Goal: Task Accomplishment & Management: Use online tool/utility

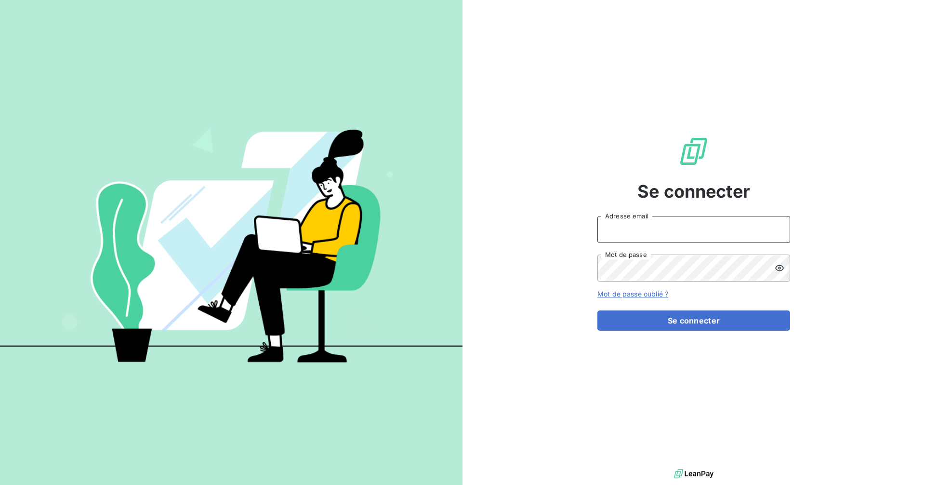
type input "[EMAIL_ADDRESS][DOMAIN_NAME]"
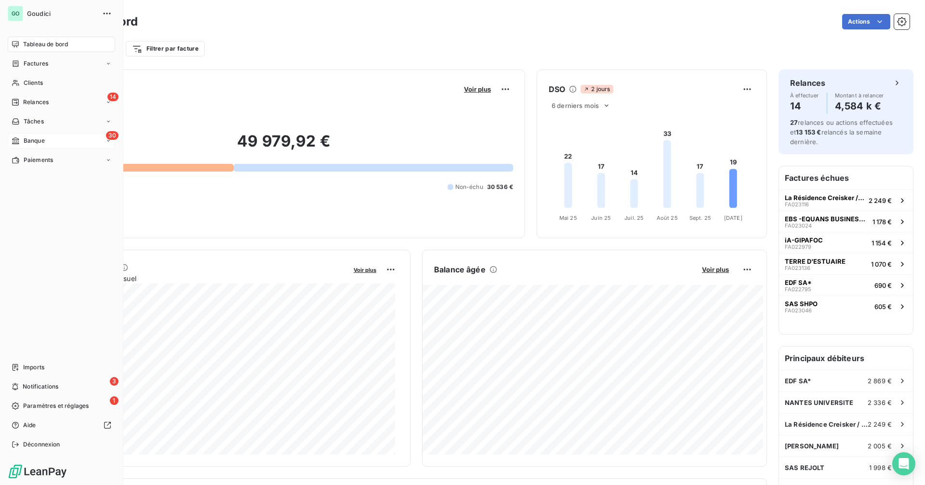
click at [59, 139] on div "30 Banque" at bounding box center [61, 140] width 107 height 15
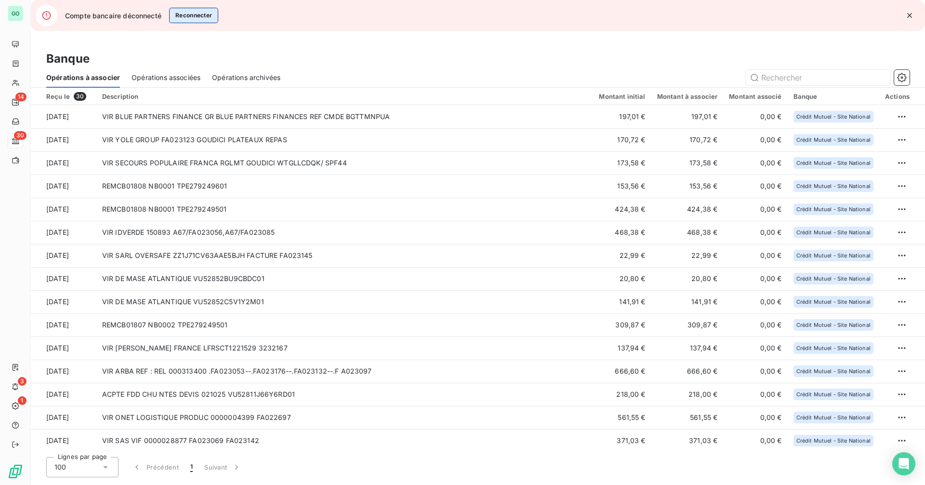
click at [200, 18] on button "Reconnecter" at bounding box center [194, 15] width 50 height 15
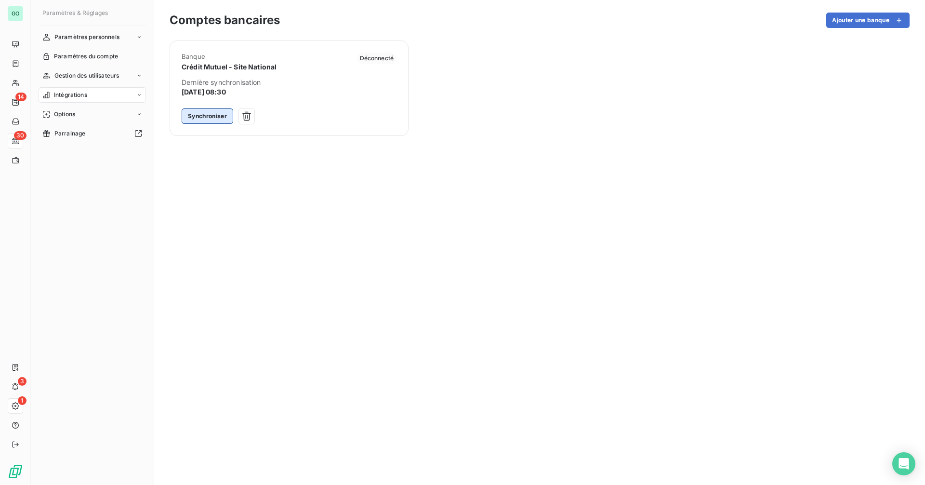
click at [207, 116] on button "Synchroniser" at bounding box center [208, 115] width 52 height 15
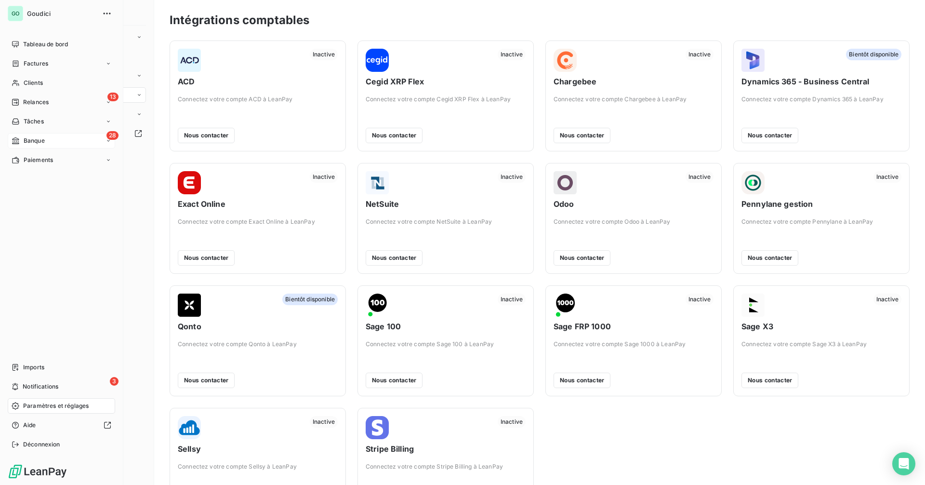
click at [45, 138] on span "Banque" at bounding box center [34, 140] width 21 height 9
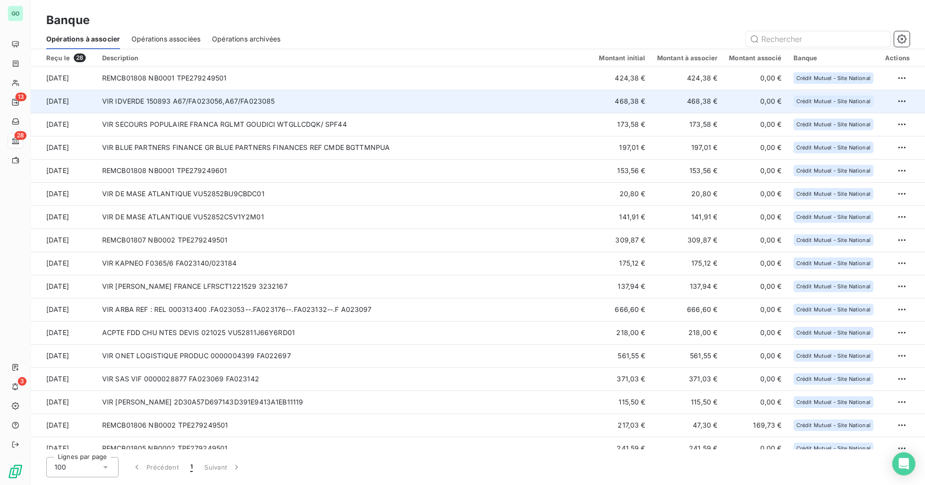
click at [315, 100] on td "VIR IDVERDE 150893 A67/FA023056,A67/FA023085" at bounding box center [344, 101] width 497 height 23
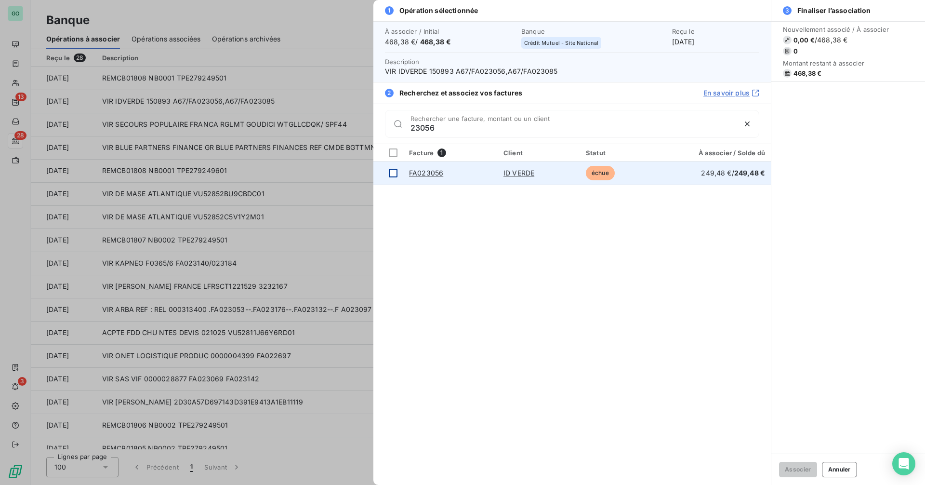
type input "23056"
click at [394, 176] on div at bounding box center [393, 173] width 9 height 9
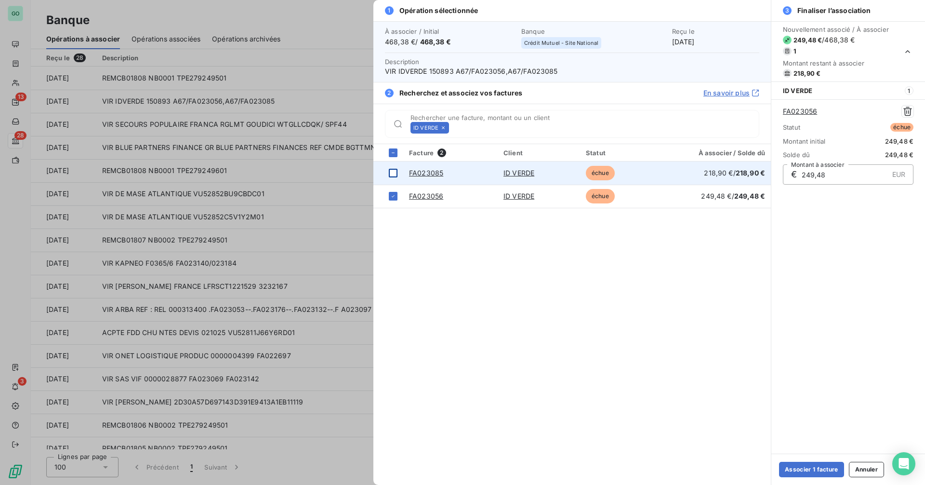
click at [394, 173] on div at bounding box center [393, 173] width 9 height 9
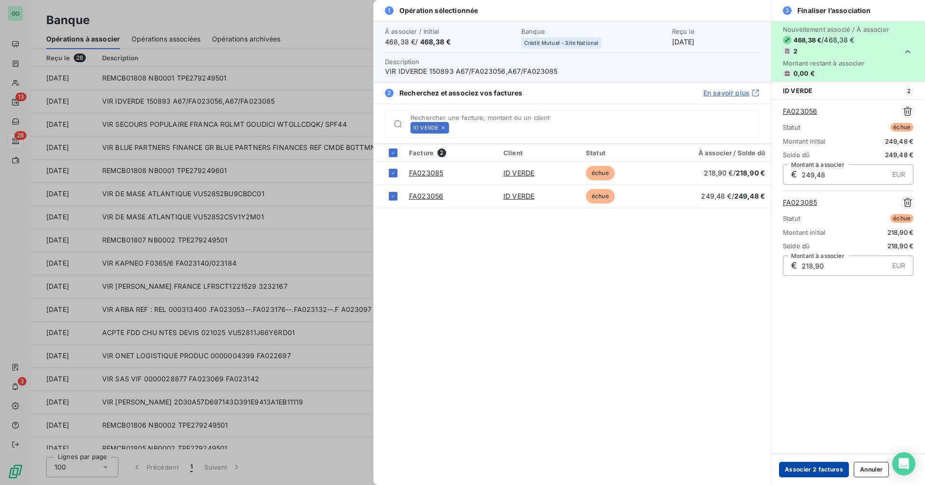
click at [794, 472] on button "Associer 2 factures" at bounding box center [814, 468] width 70 height 15
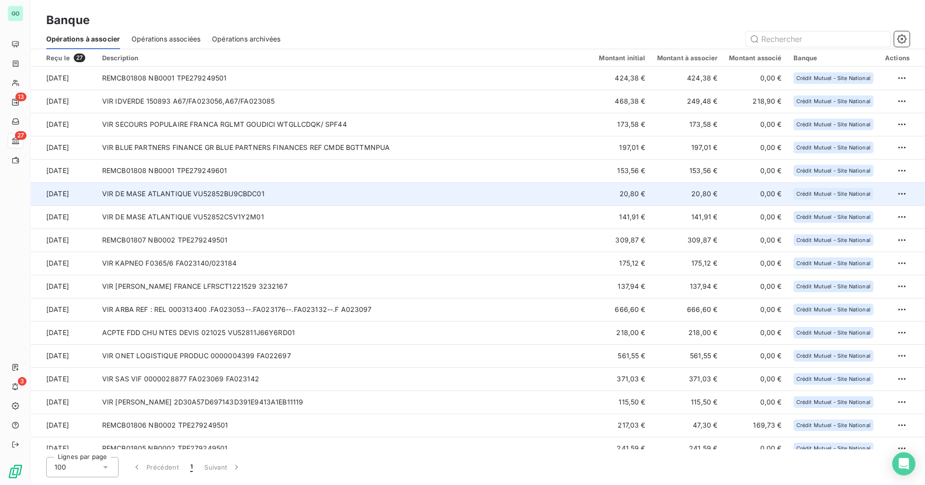
click at [297, 192] on td "VIR DE MASE ATLANTIQUE VU52852BU9CBDC01" at bounding box center [344, 193] width 497 height 23
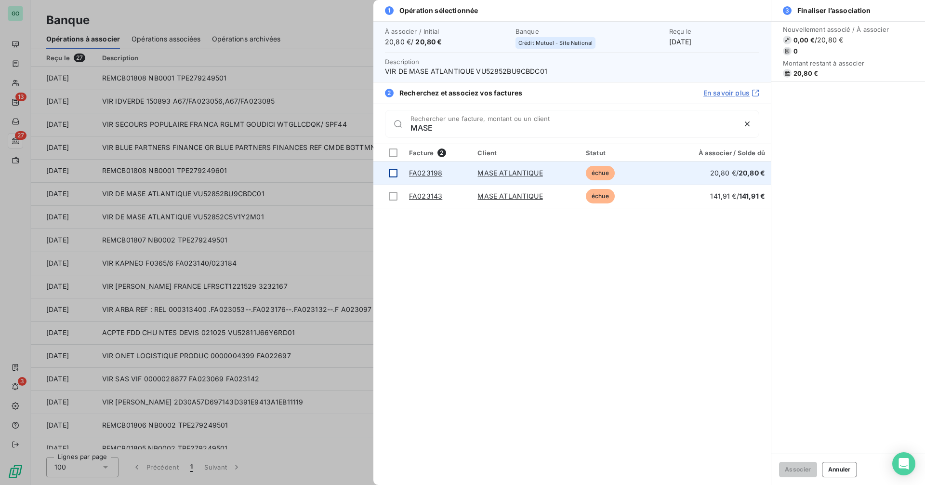
type input "MASE"
click at [390, 174] on div at bounding box center [393, 173] width 9 height 9
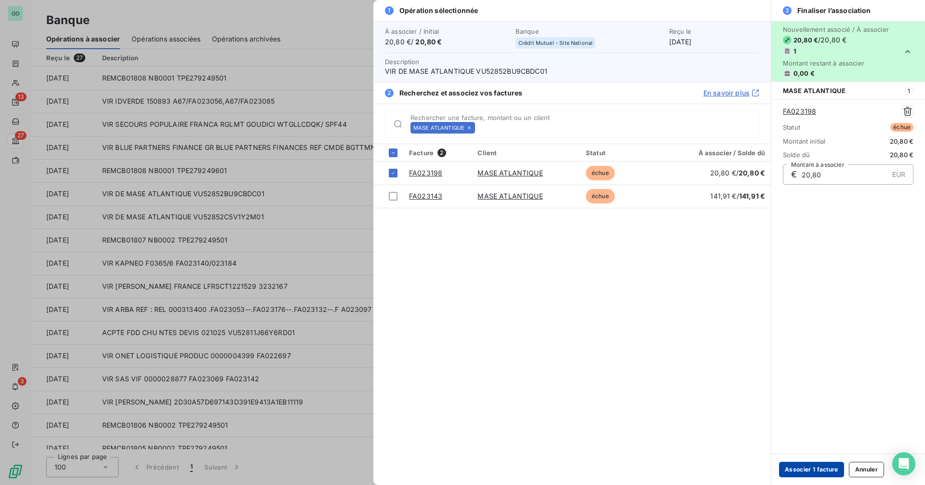
click at [818, 467] on button "Associer 1 facture" at bounding box center [811, 468] width 65 height 15
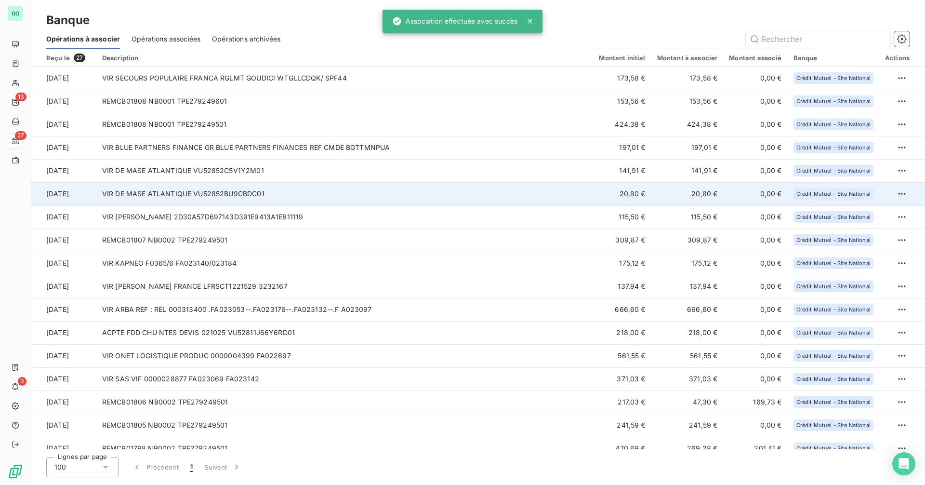
click at [313, 194] on td "VIR DE MASE ATLANTIQUE VU52852BU9CBDC01" at bounding box center [344, 193] width 497 height 23
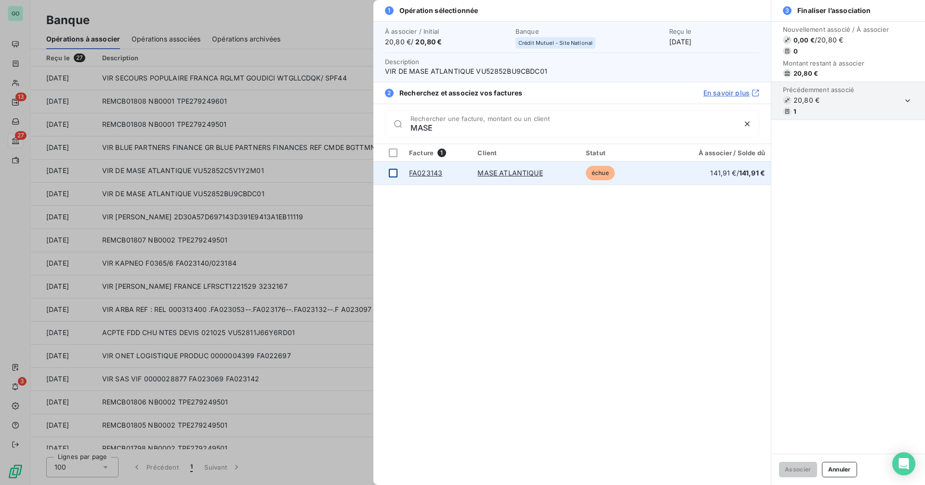
type input "MASE"
click at [392, 172] on div at bounding box center [393, 173] width 9 height 9
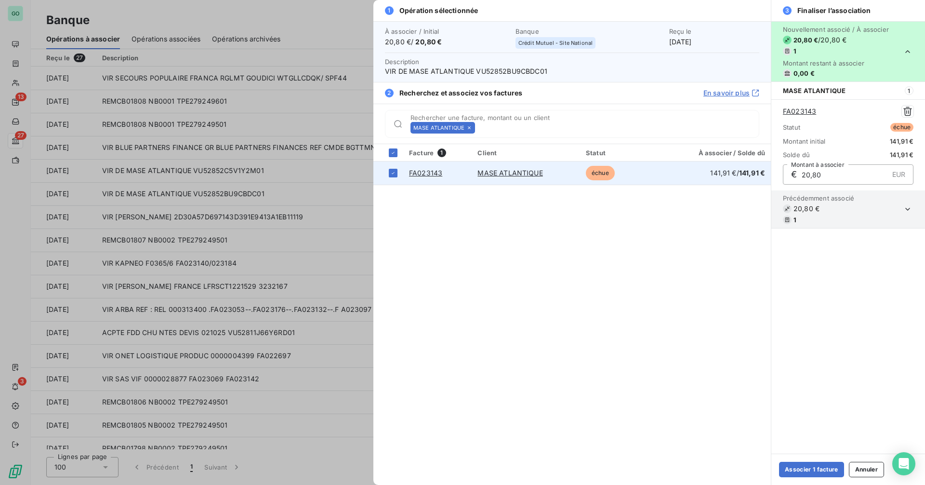
drag, startPoint x: 839, startPoint y: 176, endPoint x: 767, endPoint y: 176, distance: 72.3
click at [767, 176] on div "1 Opération sélectionnée À associer / Initial 20,80 € / 20,80 € Banque Crédit M…" at bounding box center [649, 242] width 552 height 485
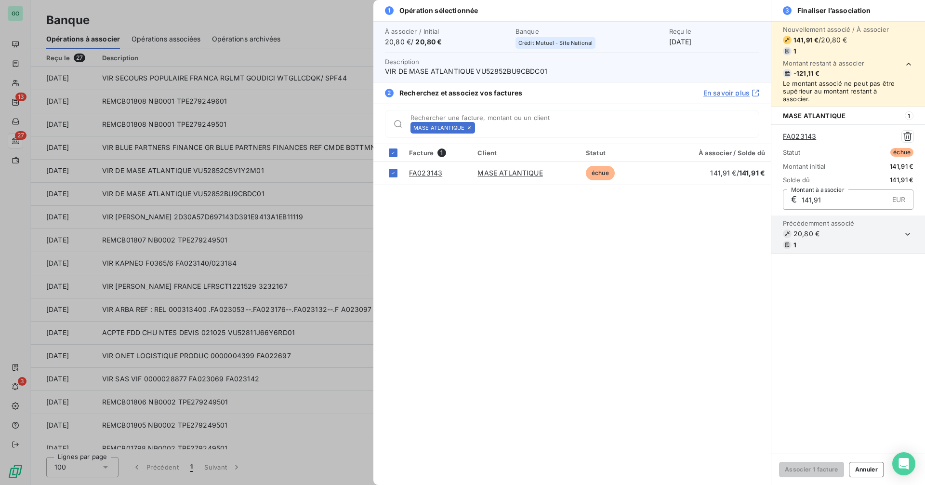
type input "141,91"
click at [265, 254] on div at bounding box center [462, 242] width 925 height 485
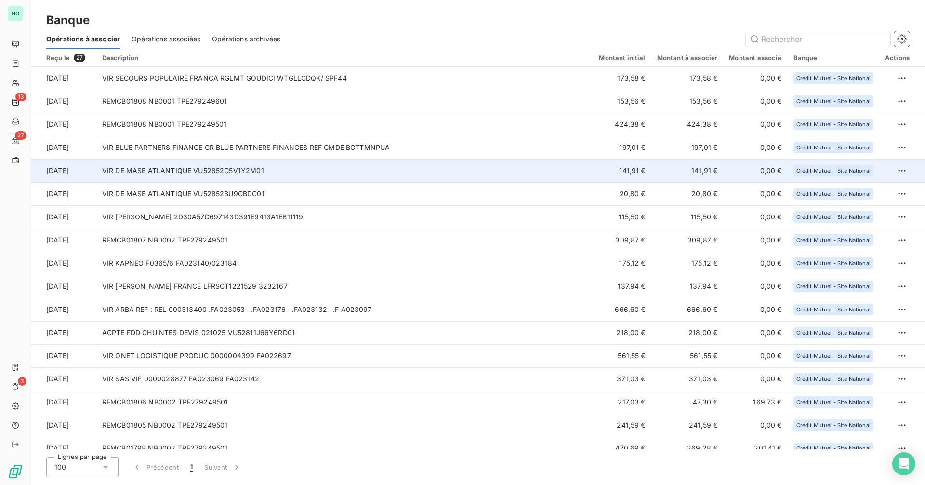
click at [317, 167] on td "VIR DE MASE ATLANTIQUE VU52852C5V1Y2M01" at bounding box center [344, 170] width 497 height 23
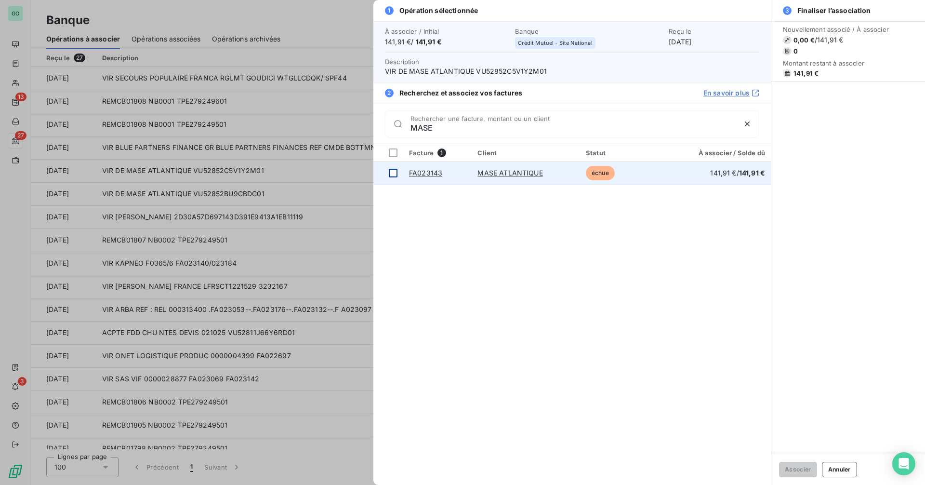
type input "MASE"
click at [394, 175] on div at bounding box center [393, 173] width 9 height 9
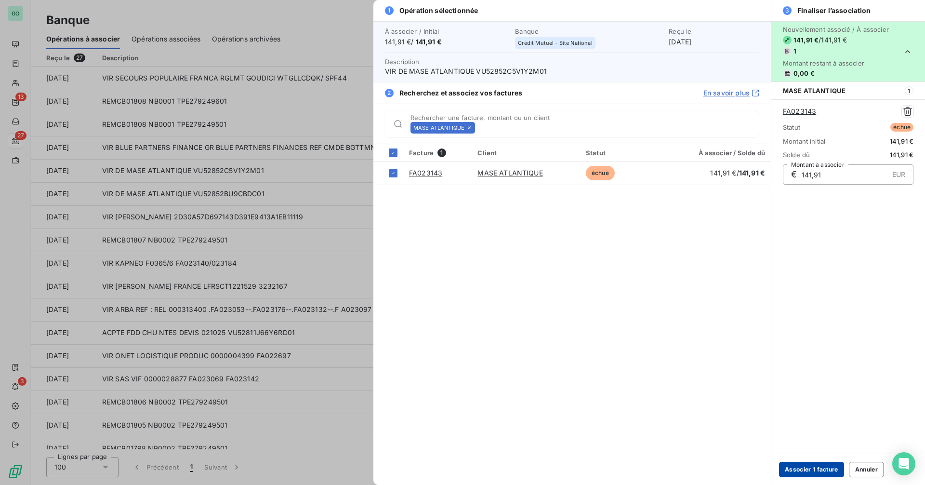
click at [804, 474] on button "Associer 1 facture" at bounding box center [811, 468] width 65 height 15
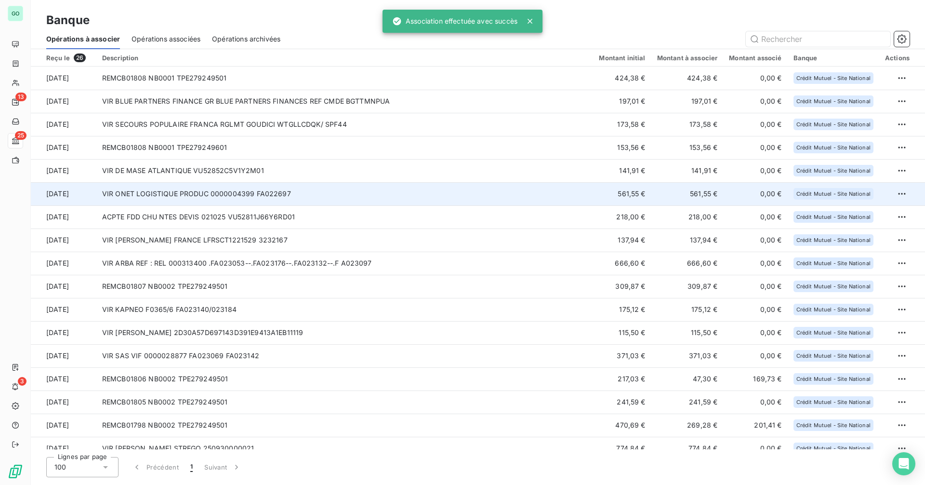
click at [366, 193] on td "VIR ONET LOGISTIQUE PRODUC 0000004399 FA022697" at bounding box center [344, 193] width 497 height 23
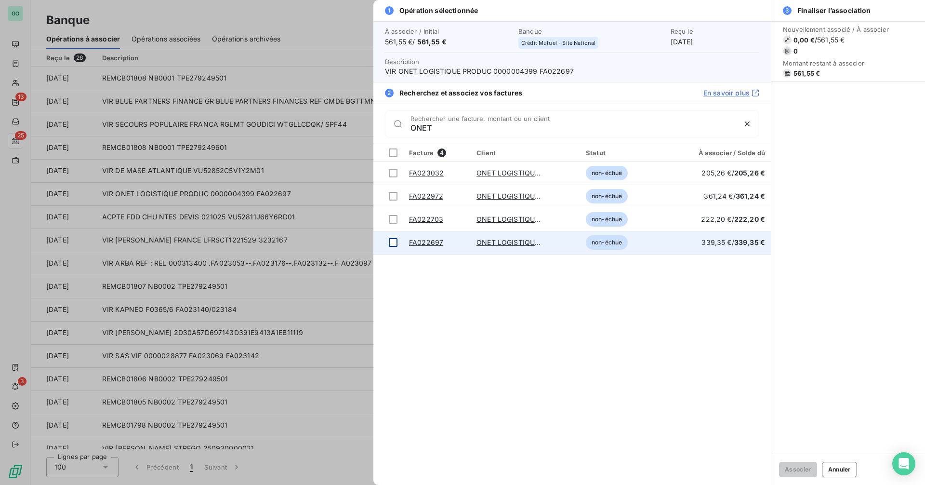
type input "ONET"
click at [393, 242] on div at bounding box center [393, 242] width 9 height 9
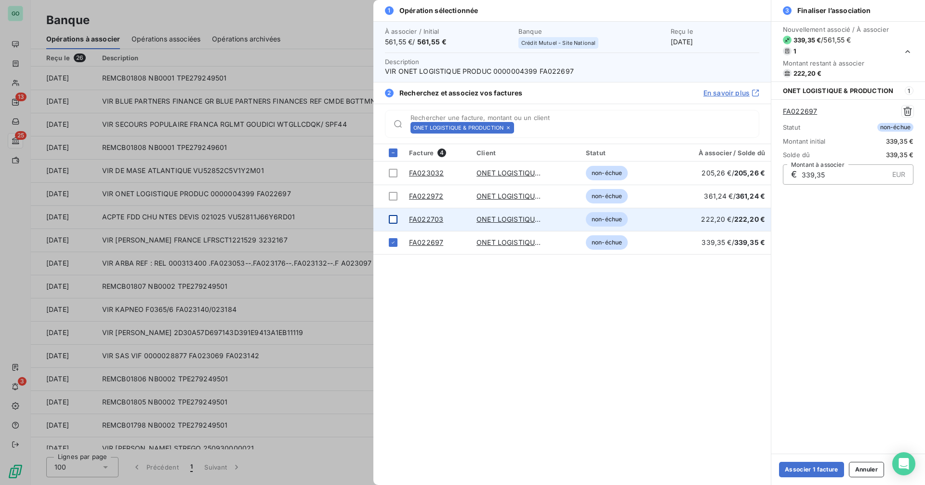
click at [393, 219] on div at bounding box center [393, 219] width 9 height 9
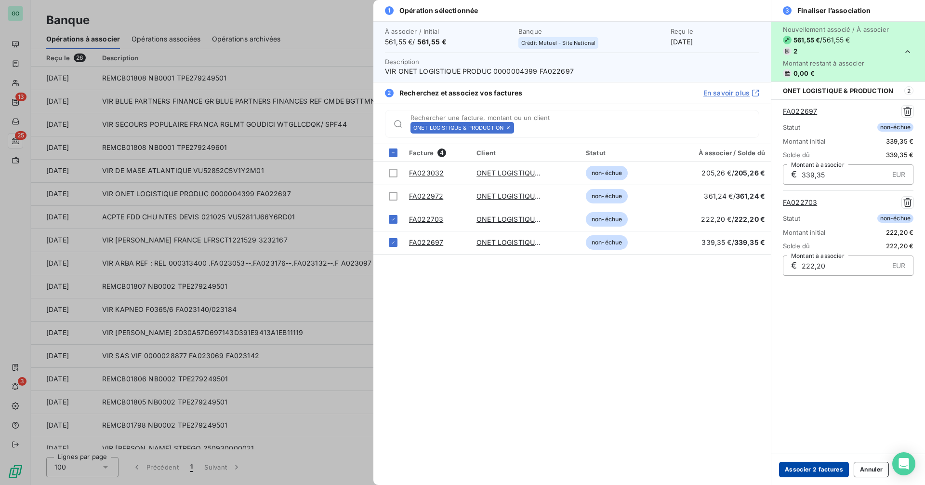
click at [813, 472] on button "Associer 2 factures" at bounding box center [814, 468] width 70 height 15
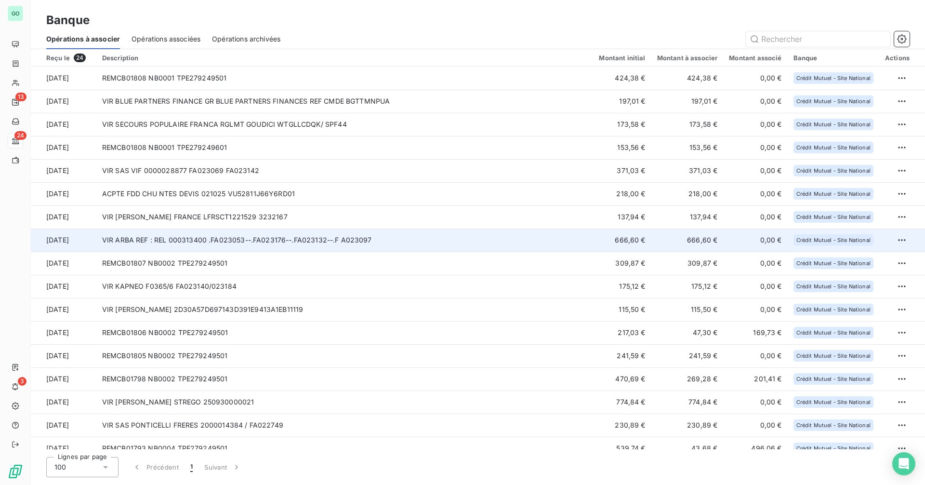
click at [418, 231] on td "VIR ARBA REF : REL 000313400 .FA023053--.FA023176--.FA023132--.F A023097" at bounding box center [344, 239] width 497 height 23
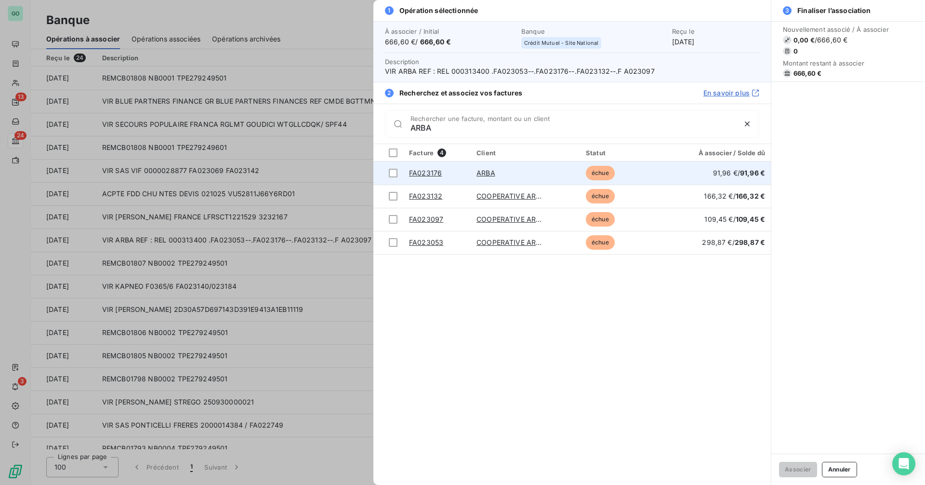
type input "ARBA"
click at [481, 174] on link "ARBA" at bounding box center [485, 173] width 19 height 8
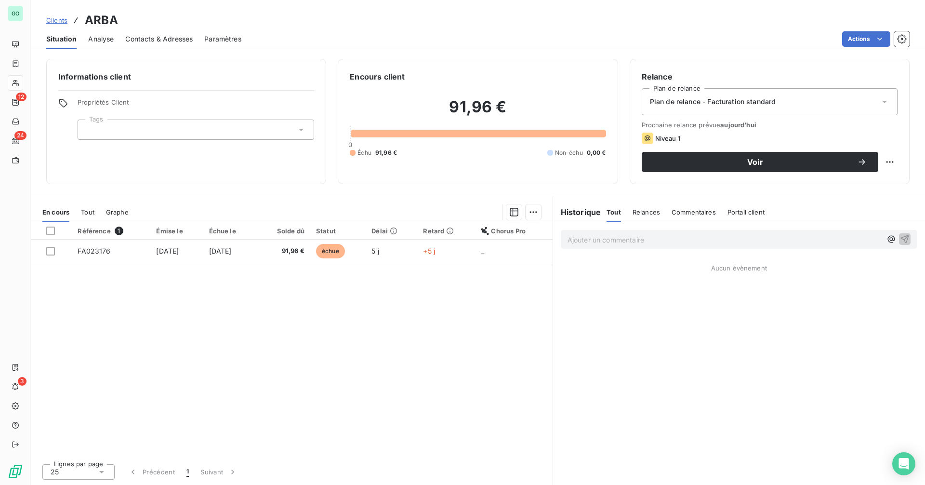
click at [90, 210] on span "Tout" at bounding box center [87, 212] width 13 height 8
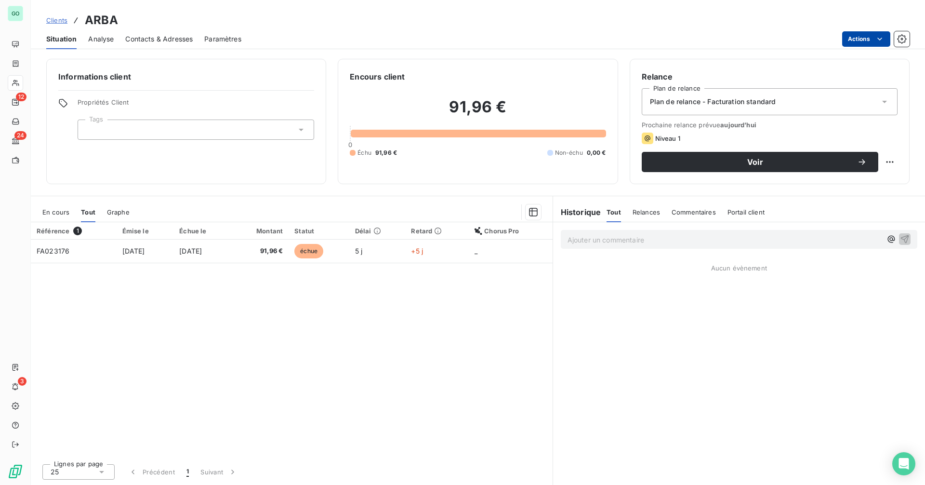
click at [854, 37] on html "GO 12 24 3 Clients ARBA Situation Analyse Contacts & Adresses Paramètres Action…" at bounding box center [462, 242] width 925 height 485
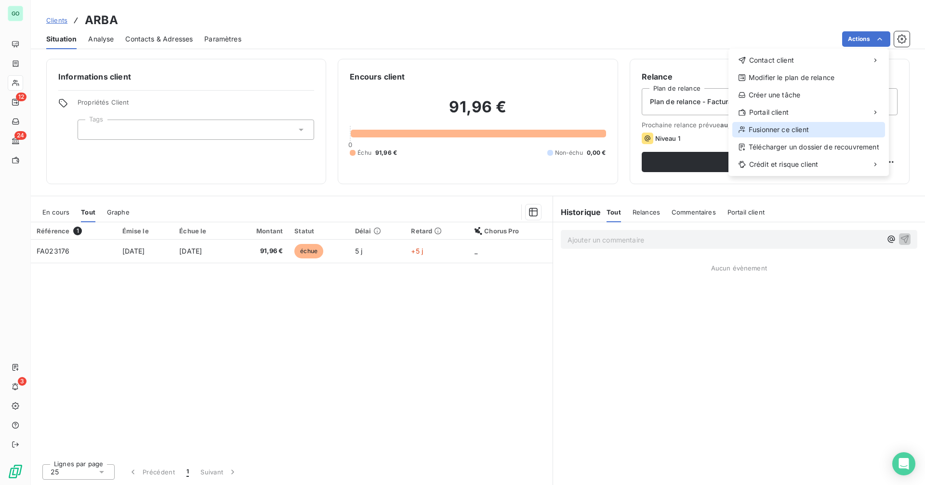
click at [786, 130] on div "Fusionner ce client" at bounding box center [808, 129] width 153 height 15
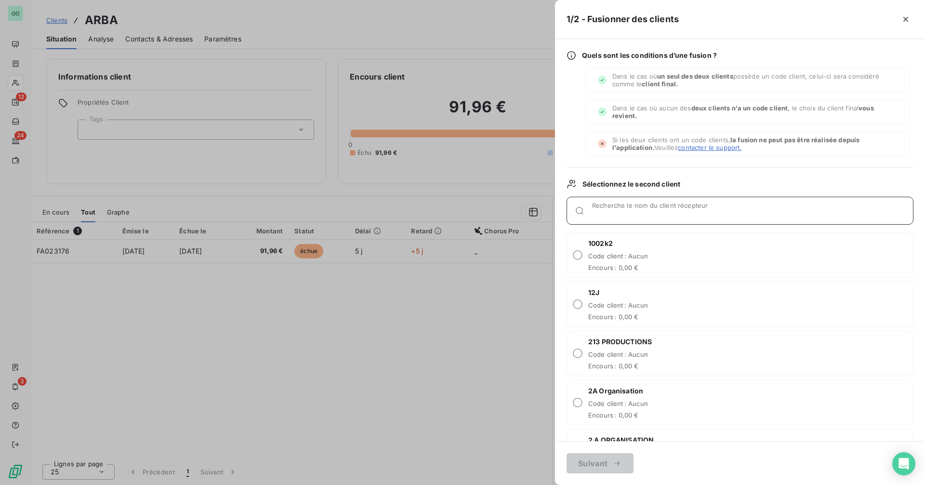
click at [620, 210] on input "Recherche le nom du client récepteur" at bounding box center [752, 215] width 321 height 10
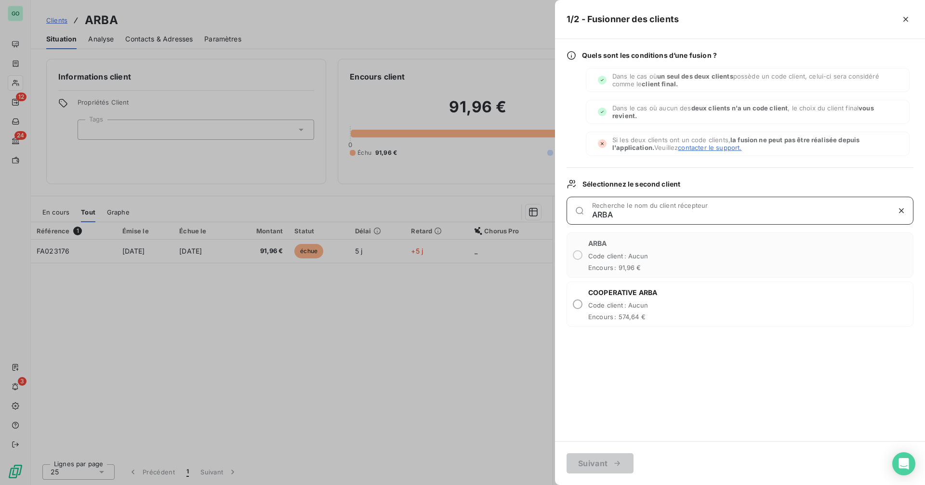
type input "ARBA"
click at [638, 301] on div "COOPERATIVE ARBA Code client : Aucun Encours : 574,64 €" at bounding box center [622, 304] width 69 height 33
radio input "true"
click at [599, 461] on button "Suivant" at bounding box center [599, 463] width 67 height 20
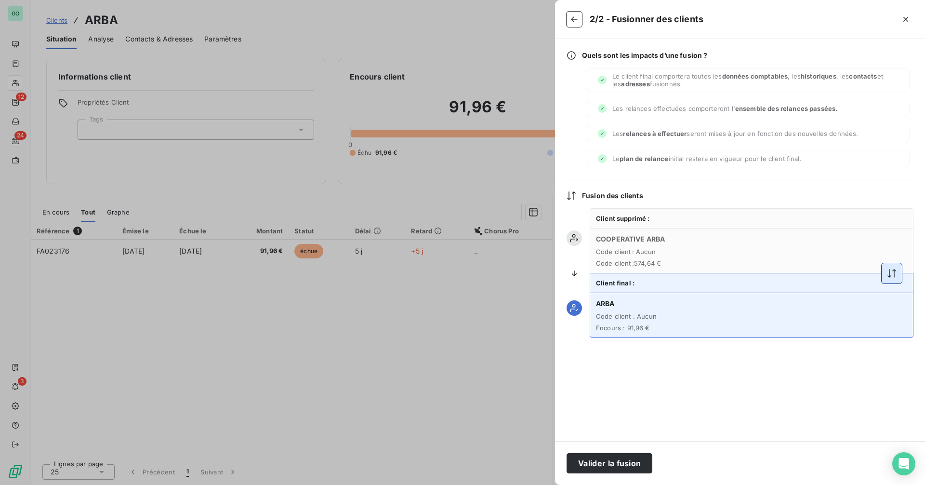
click at [885, 274] on button "button" at bounding box center [891, 273] width 20 height 20
click at [602, 465] on button "Valider la fusion" at bounding box center [609, 463] width 86 height 20
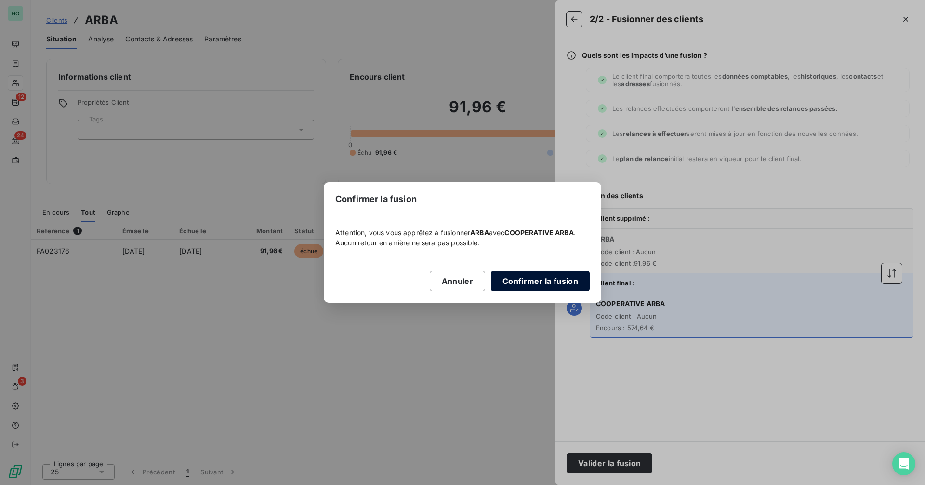
click at [552, 286] on button "Confirmer la fusion" at bounding box center [540, 281] width 99 height 20
click at [535, 280] on button "Confirmer la fusion" at bounding box center [540, 281] width 99 height 20
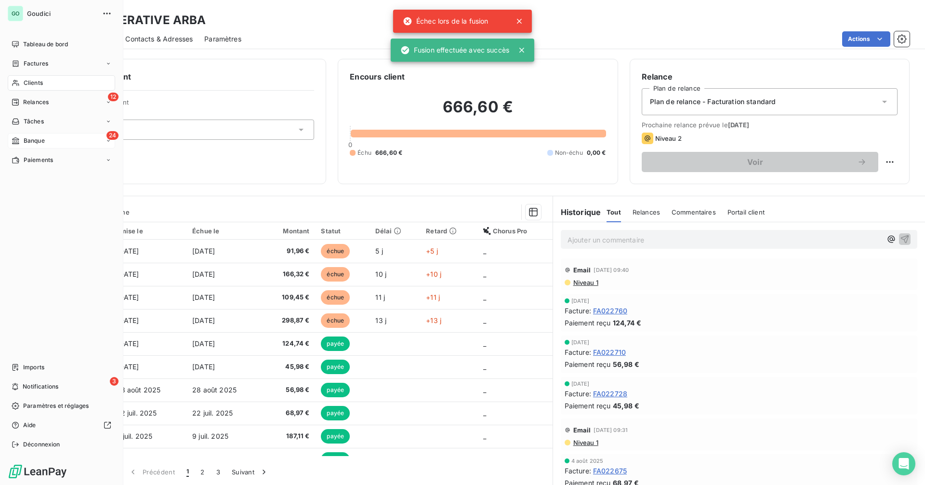
click at [51, 141] on div "24 Banque" at bounding box center [61, 140] width 107 height 15
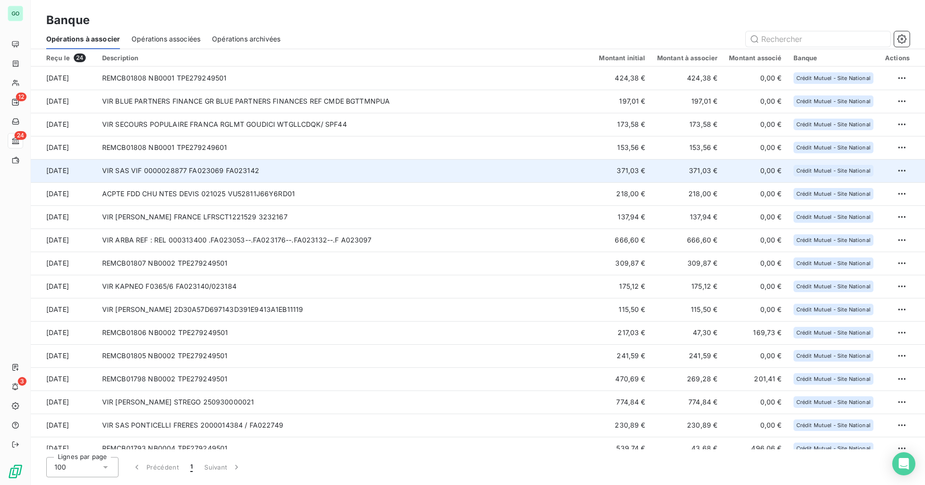
click at [313, 170] on td "VIR SAS VIF 0000028877 FA023069 FA023142" at bounding box center [344, 170] width 497 height 23
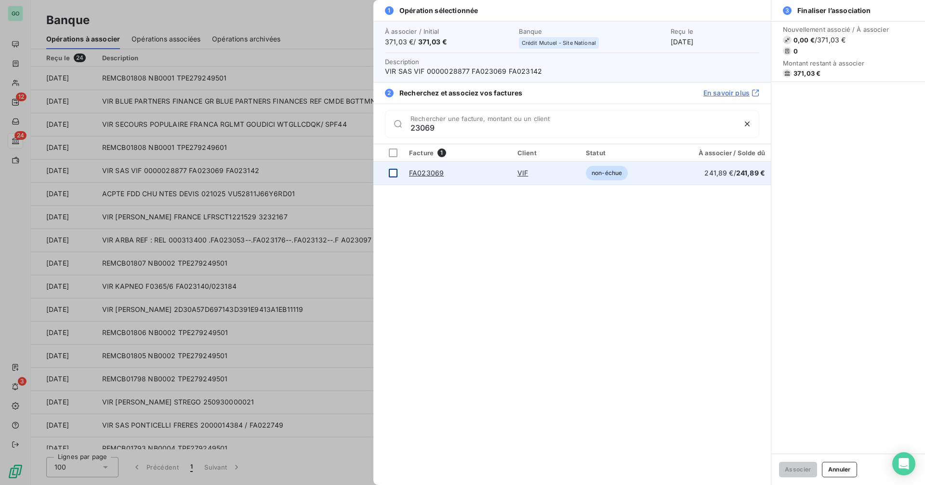
type input "23069"
click at [393, 173] on div at bounding box center [393, 173] width 9 height 9
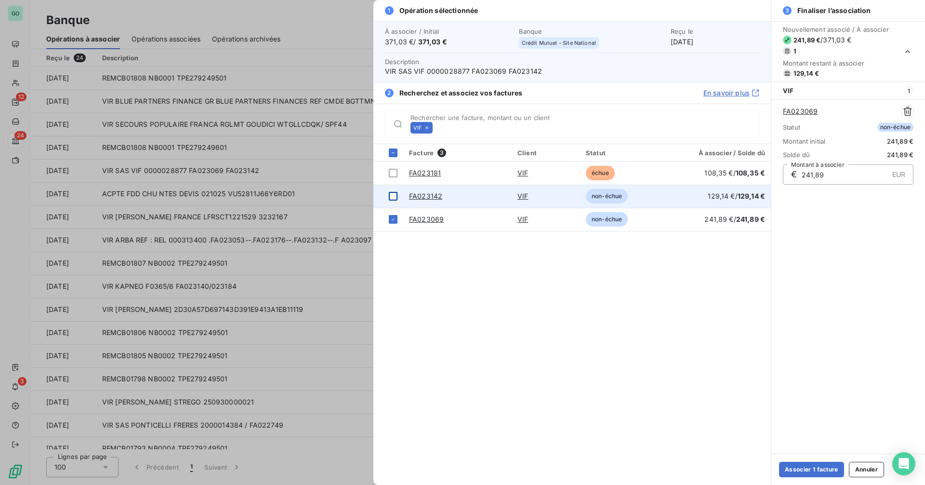
click at [394, 196] on div at bounding box center [393, 196] width 9 height 9
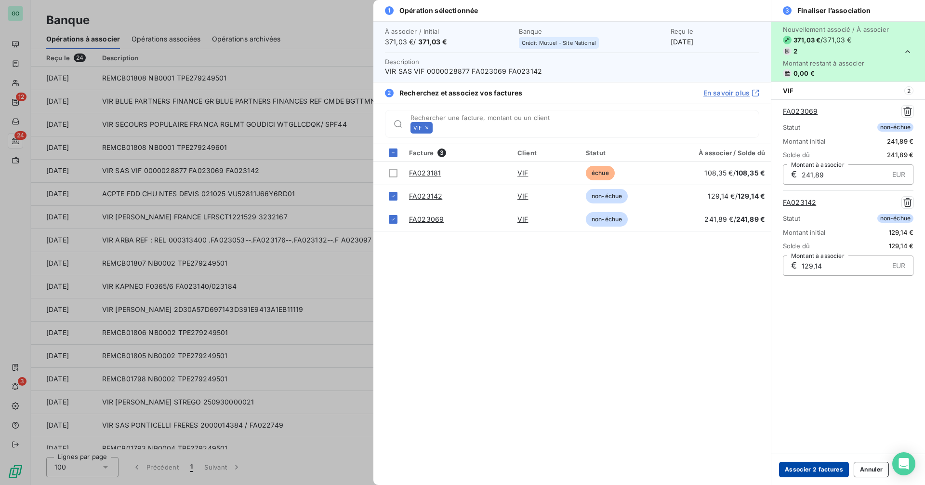
click at [809, 469] on button "Associer 2 factures" at bounding box center [814, 468] width 70 height 15
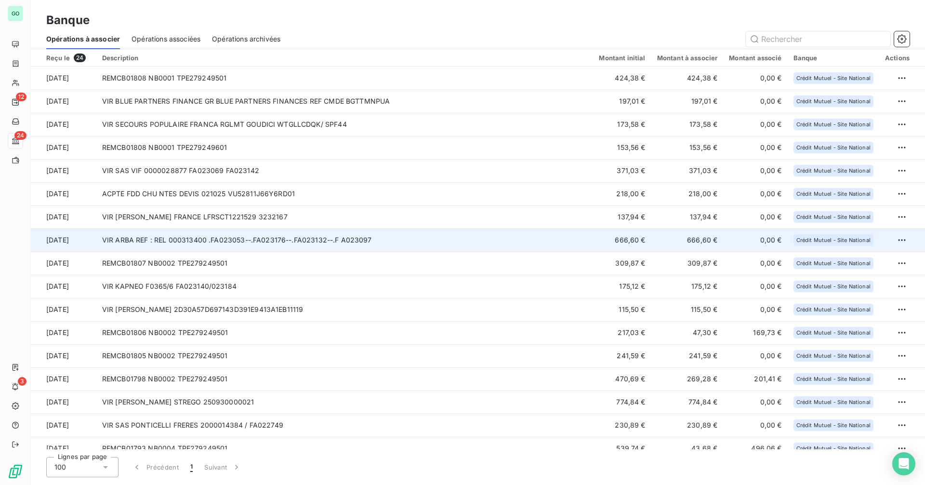
click at [426, 237] on td "VIR ARBA REF : REL 000313400 .FA023053--.FA023176--.FA023132--.F A023097" at bounding box center [344, 239] width 497 height 23
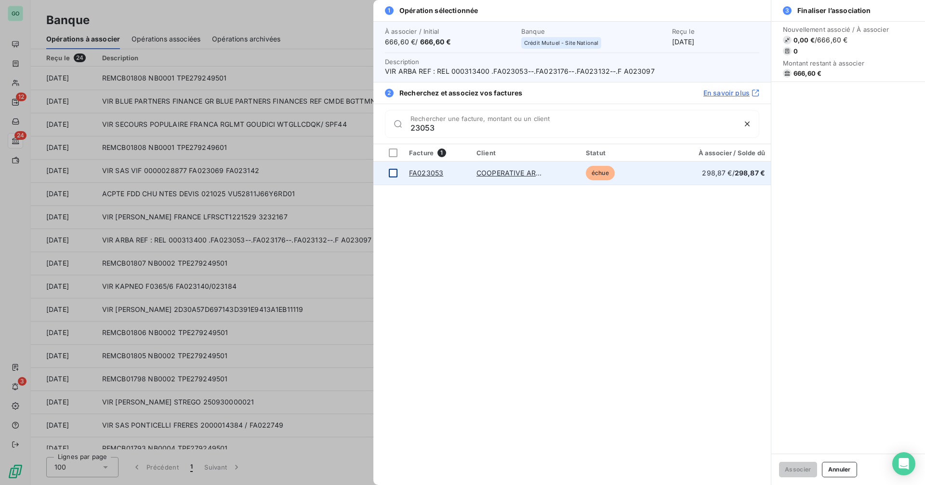
type input "23053"
click at [394, 174] on div at bounding box center [393, 173] width 9 height 9
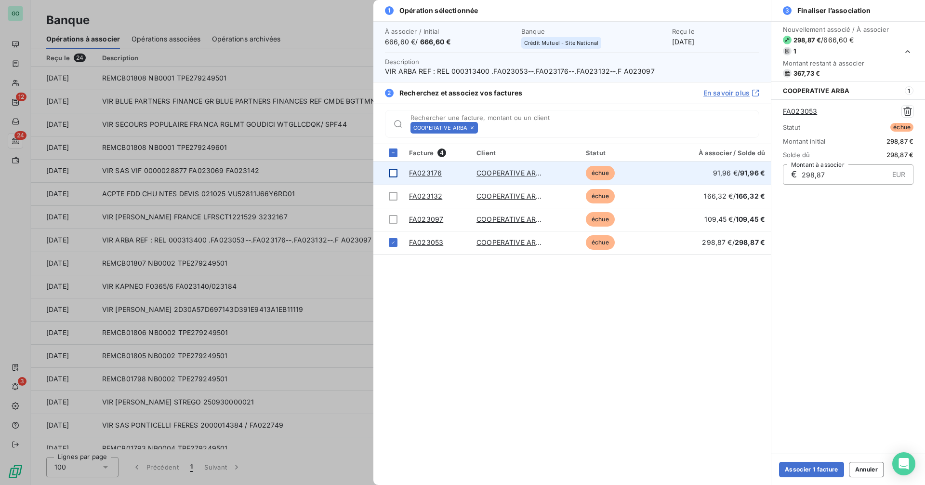
click at [389, 173] on div at bounding box center [393, 173] width 9 height 9
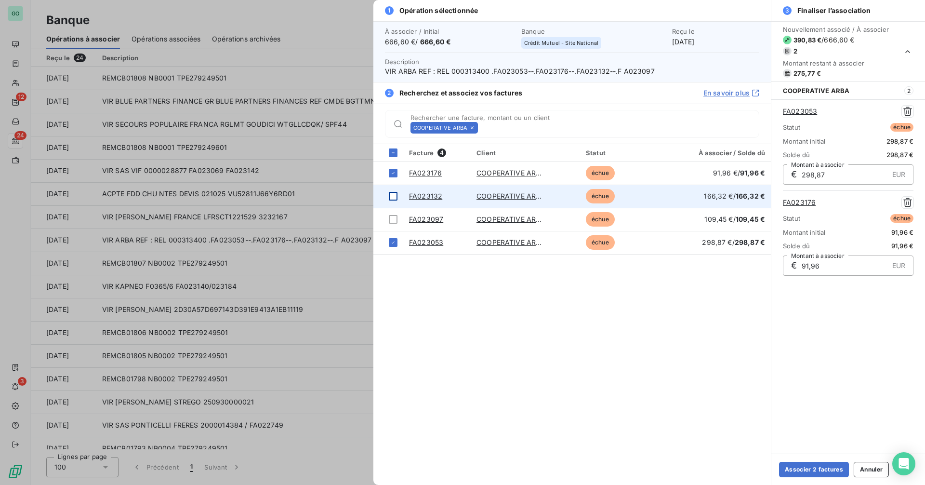
click at [393, 196] on div at bounding box center [393, 196] width 9 height 9
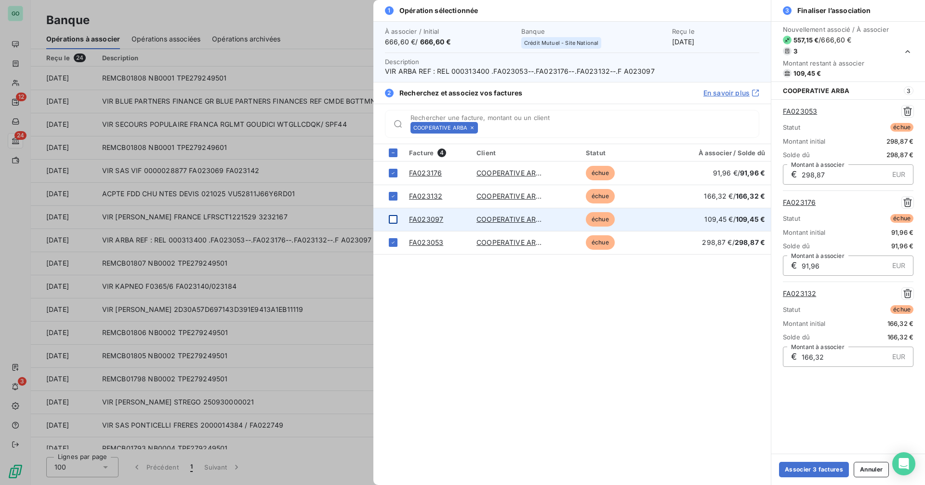
click at [394, 217] on div at bounding box center [393, 219] width 9 height 9
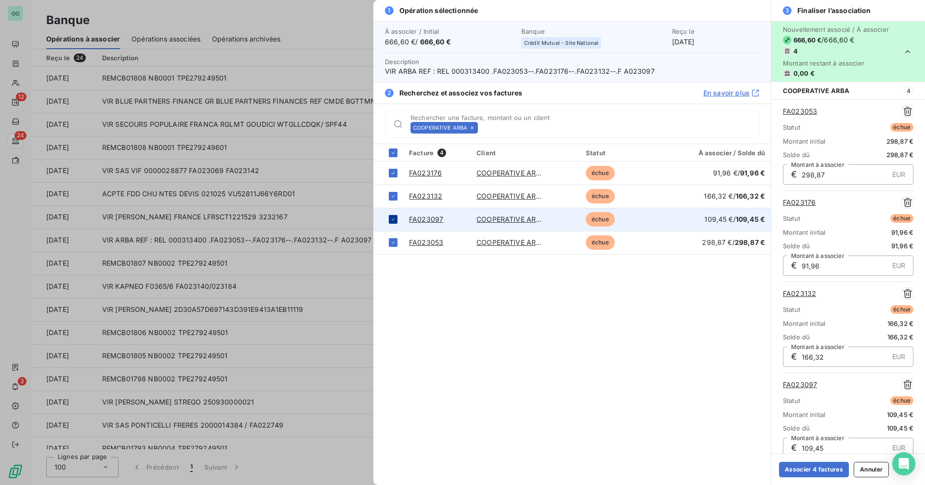
scroll to position [4, 0]
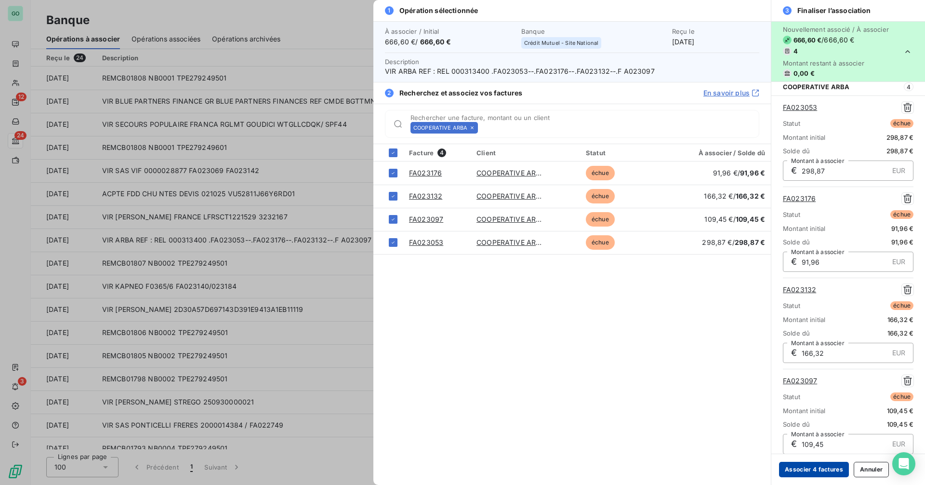
click at [812, 466] on button "Associer 4 factures" at bounding box center [814, 468] width 70 height 15
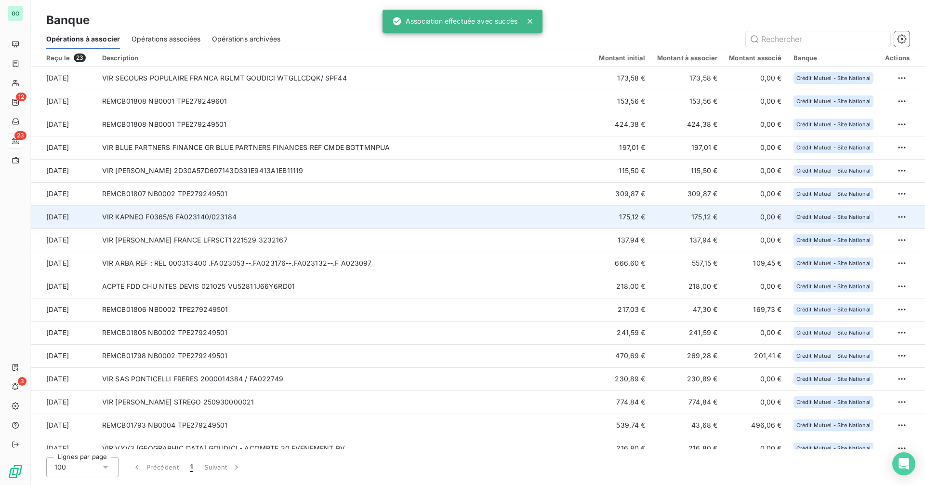
click at [258, 212] on td "VIR KAPNEO F0365/6 FA023140/023184" at bounding box center [344, 216] width 497 height 23
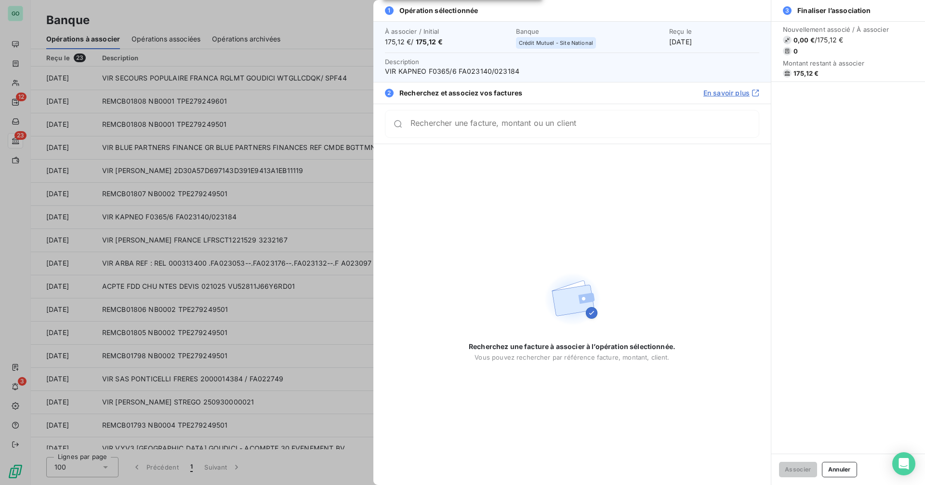
type input "3"
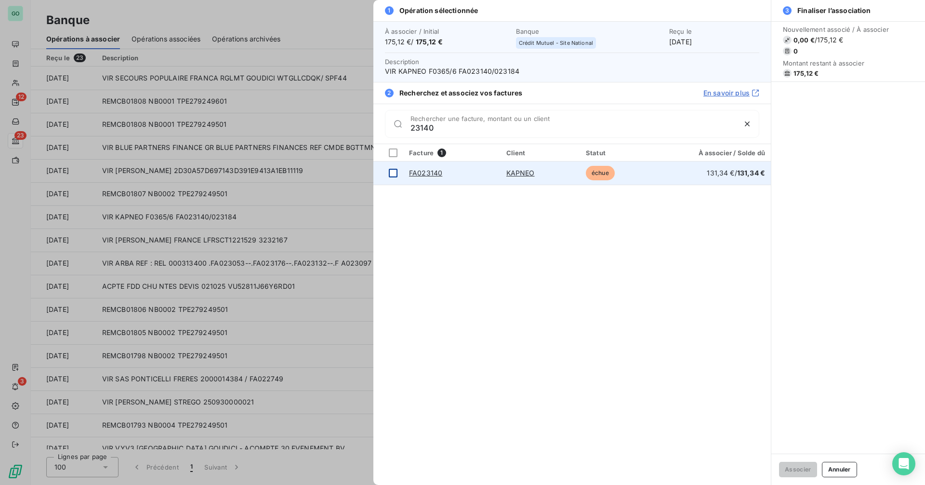
type input "23140"
click at [392, 176] on div at bounding box center [393, 173] width 9 height 9
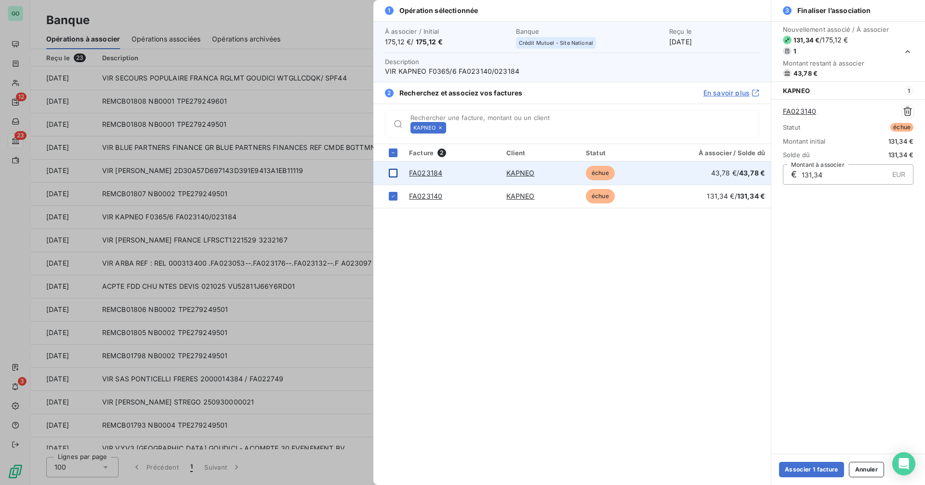
click at [395, 171] on div at bounding box center [393, 173] width 9 height 9
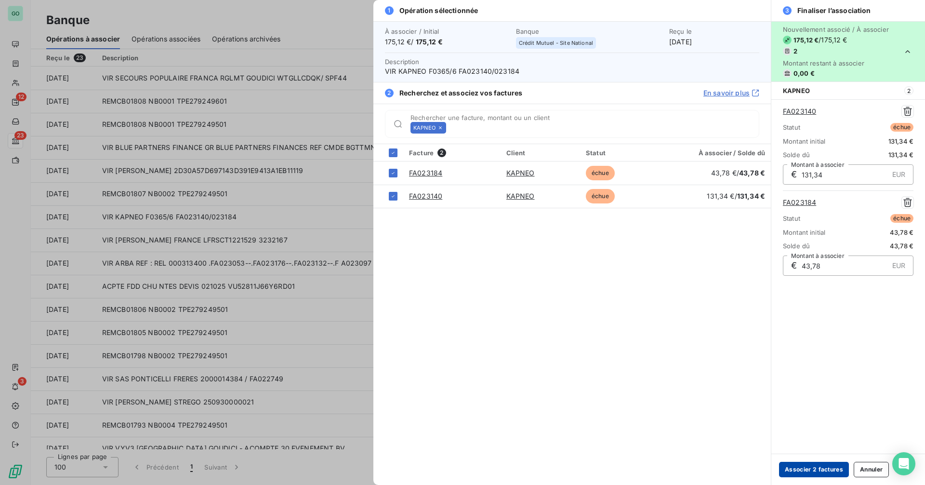
click at [799, 468] on button "Associer 2 factures" at bounding box center [814, 468] width 70 height 15
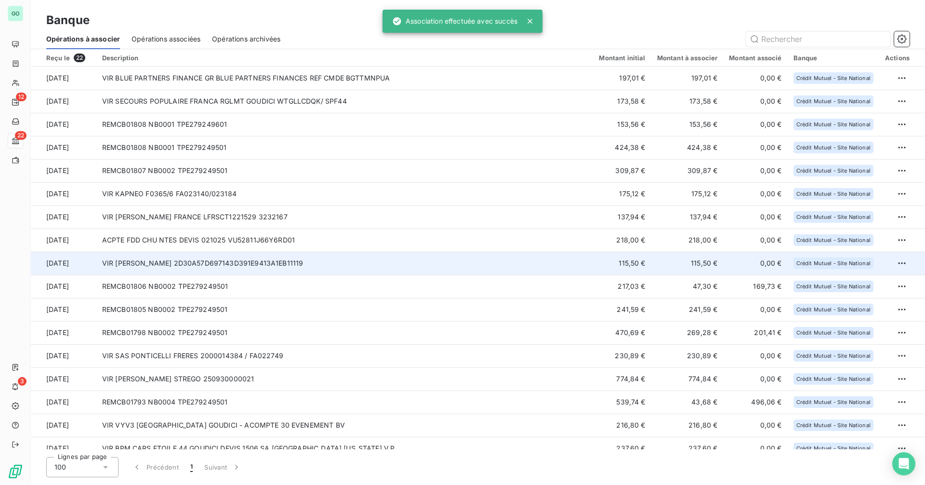
click at [347, 261] on td "VIR [PERSON_NAME] 2D30A57D697143D391E9413A1EB11119" at bounding box center [344, 262] width 497 height 23
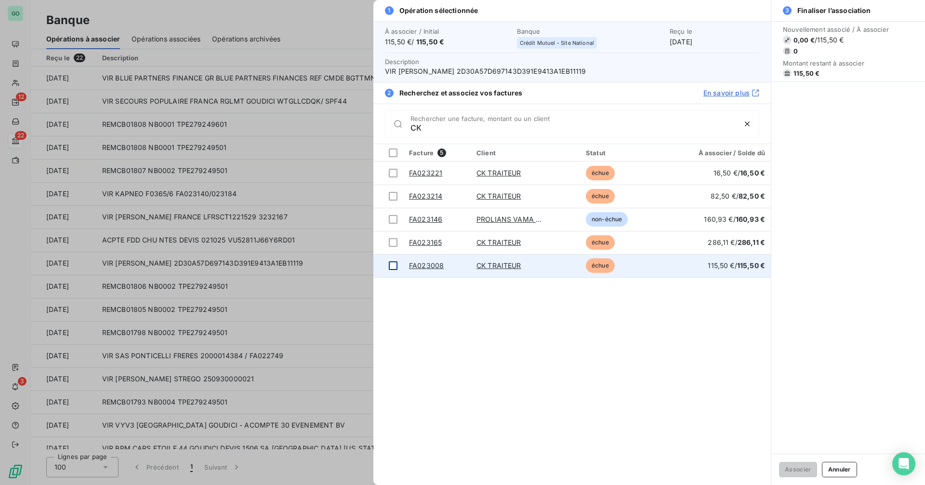
type input "CK"
click at [394, 266] on div at bounding box center [393, 265] width 9 height 9
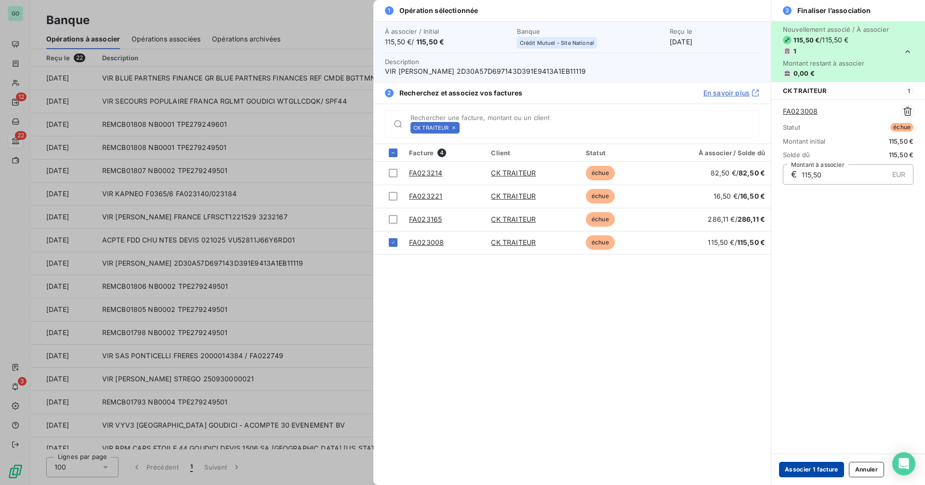
click at [809, 471] on button "Associer 1 facture" at bounding box center [811, 468] width 65 height 15
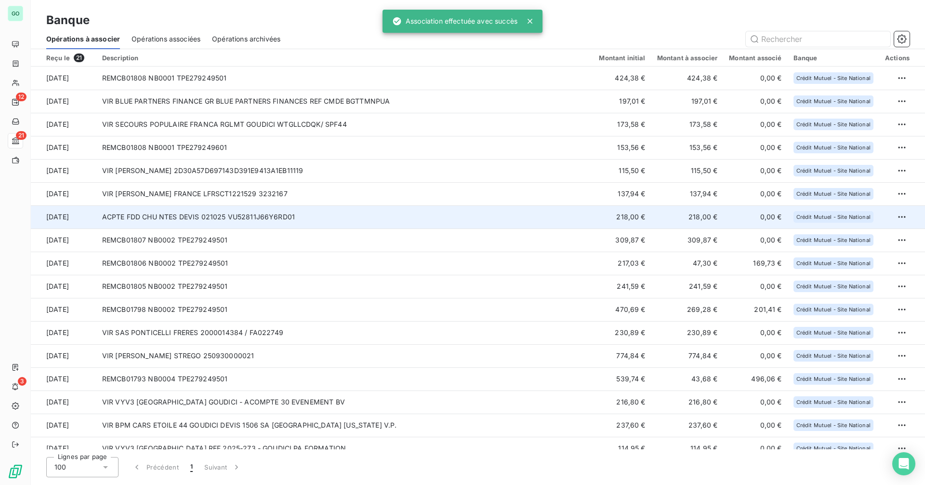
click at [305, 214] on td "ACPTE FDD CHU NTES DEVIS 021025 VU52811J66Y6RD01" at bounding box center [344, 216] width 497 height 23
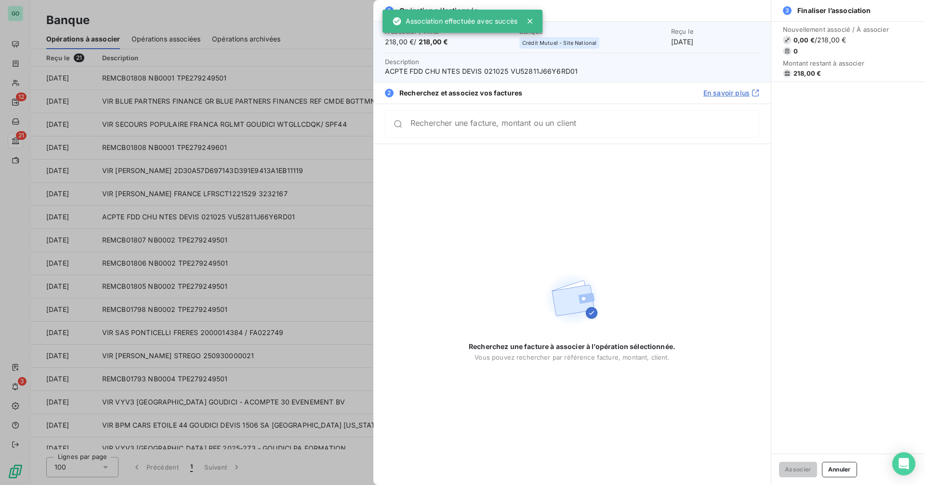
click at [296, 210] on div at bounding box center [462, 242] width 925 height 485
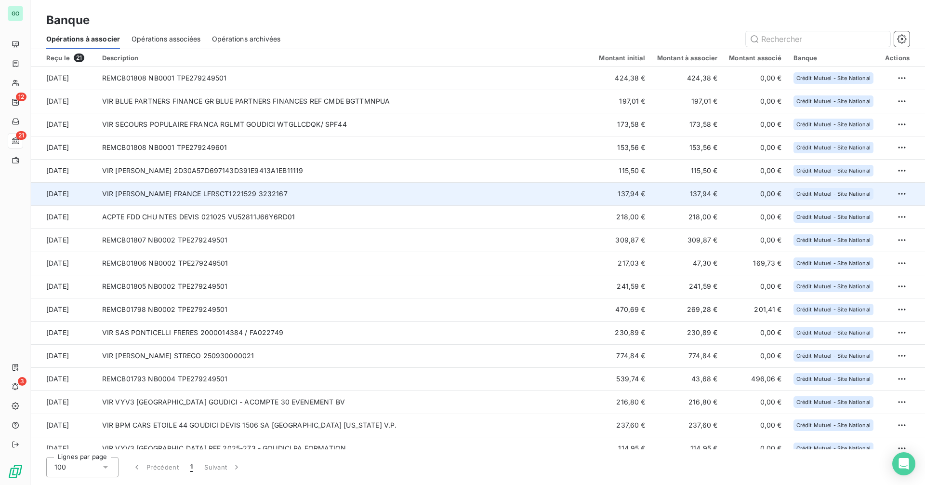
click at [303, 194] on td "VIR [PERSON_NAME] FRANCE LFRSCT1221529 3232167" at bounding box center [344, 193] width 497 height 23
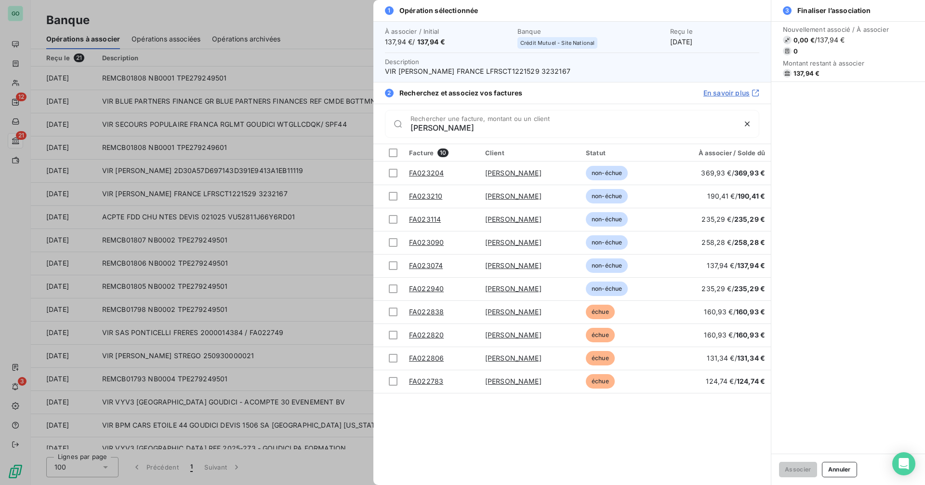
type input "LEROY"
click at [206, 284] on div at bounding box center [462, 242] width 925 height 485
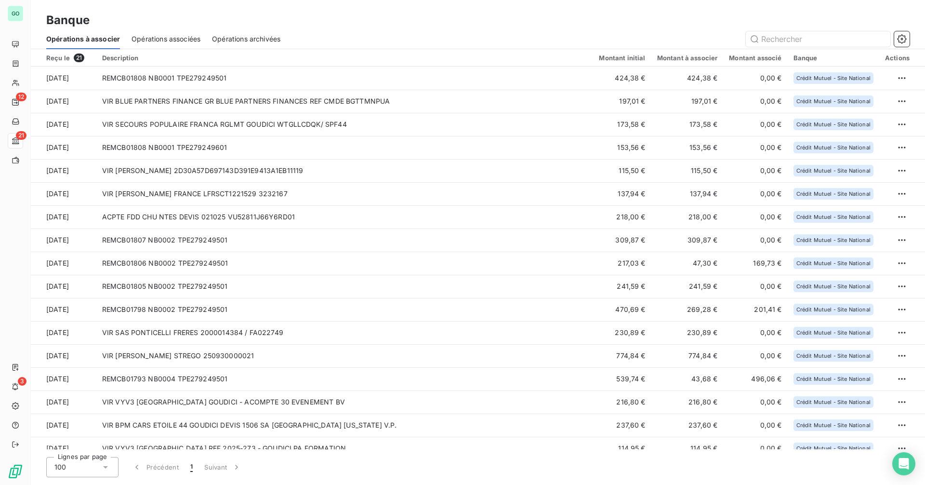
click at [182, 39] on span "Opérations associées" at bounding box center [165, 39] width 69 height 10
